Goal: Find specific page/section: Find specific page/section

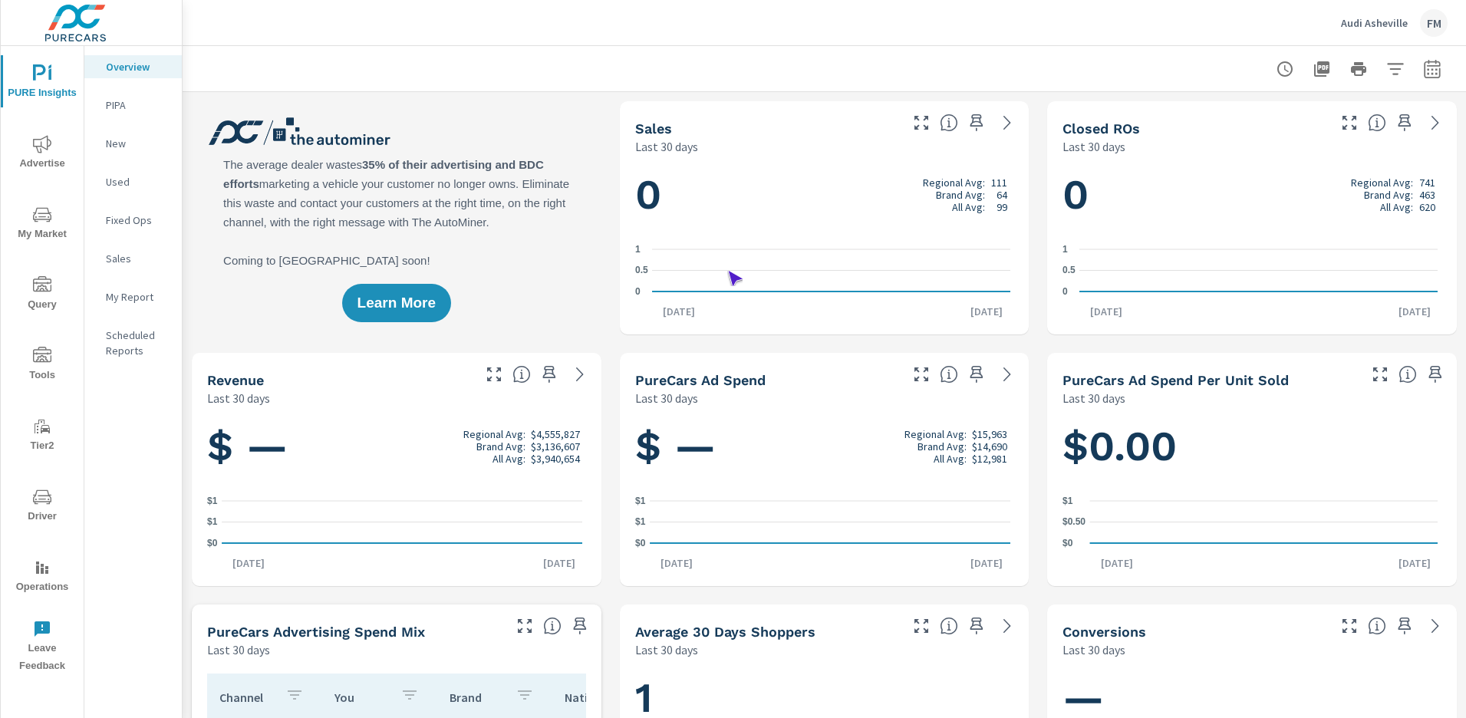
click at [42, 577] on span "Operations" at bounding box center [42, 577] width 74 height 38
